Goal: Transaction & Acquisition: Download file/media

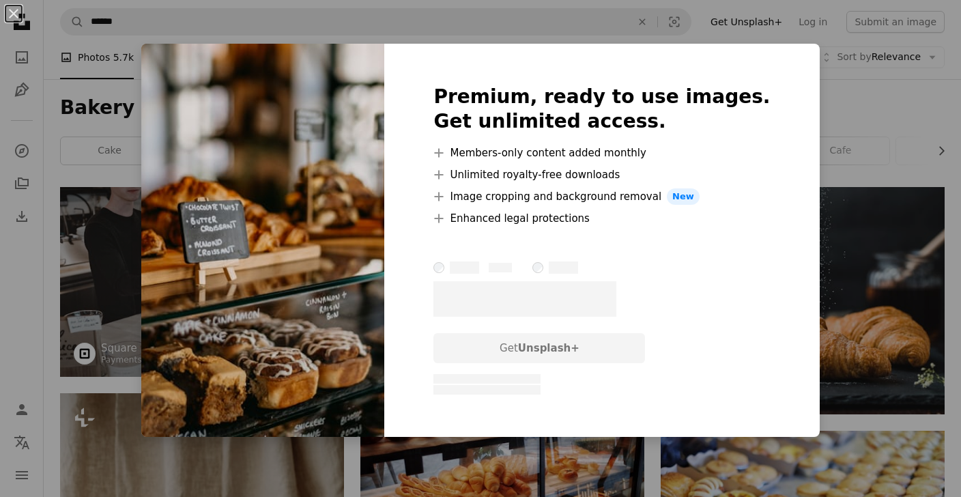
scroll to position [68, 0]
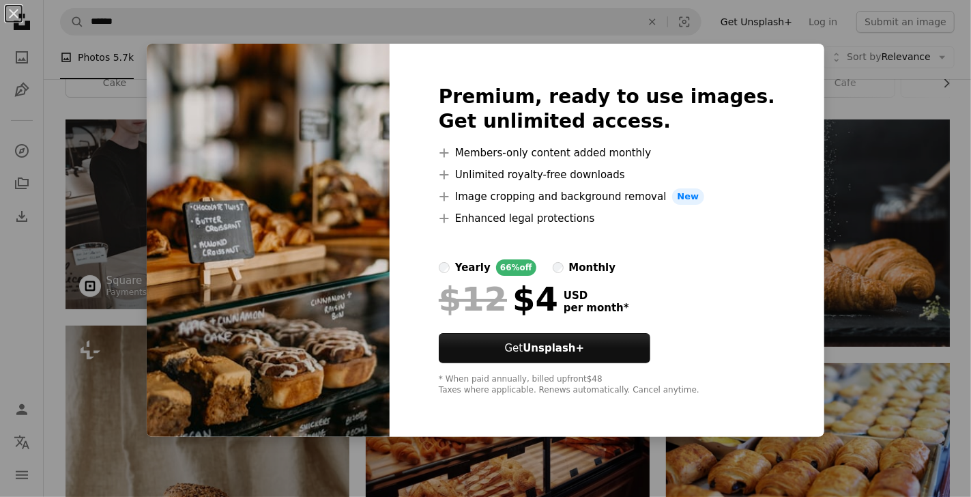
click at [504, 27] on div "An X shape Premium, ready to use images. Get unlimited access. A plus sign Memb…" at bounding box center [485, 248] width 971 height 497
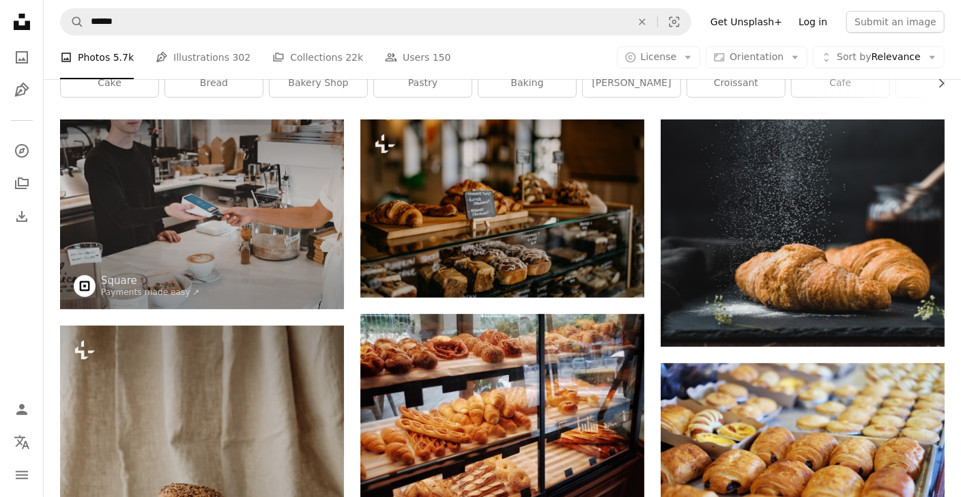
click at [828, 25] on link "Log in" at bounding box center [812, 22] width 45 height 22
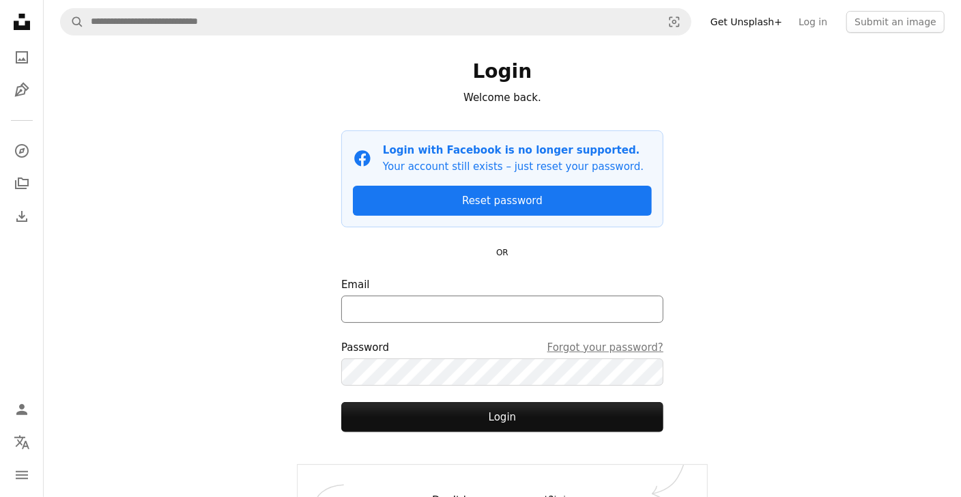
scroll to position [55, 0]
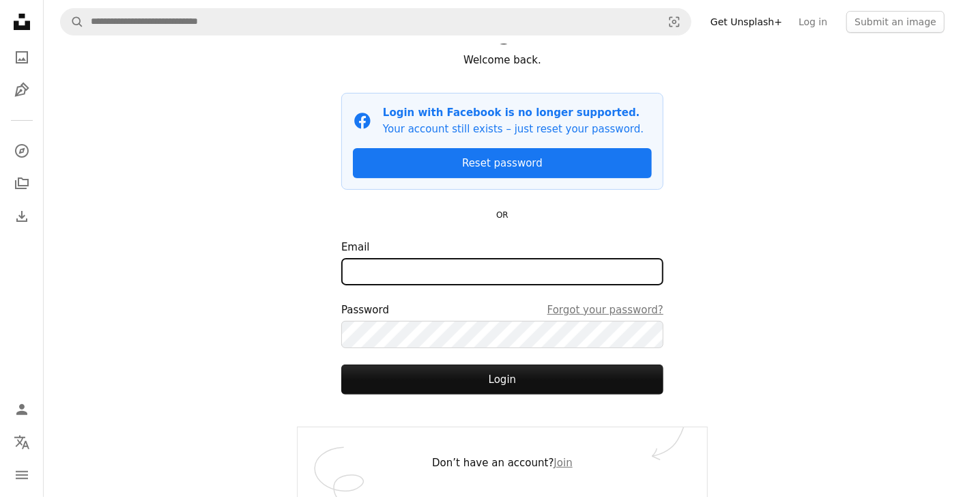
click at [489, 274] on input "Email" at bounding box center [502, 271] width 322 height 27
type input "**********"
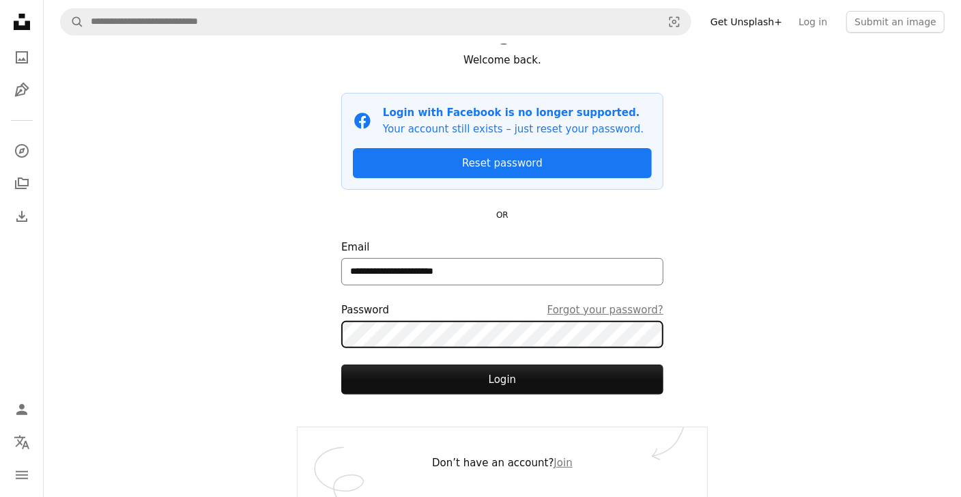
click at [341, 364] on button "Login" at bounding box center [502, 379] width 322 height 30
